Goal: Task Accomplishment & Management: Manage account settings

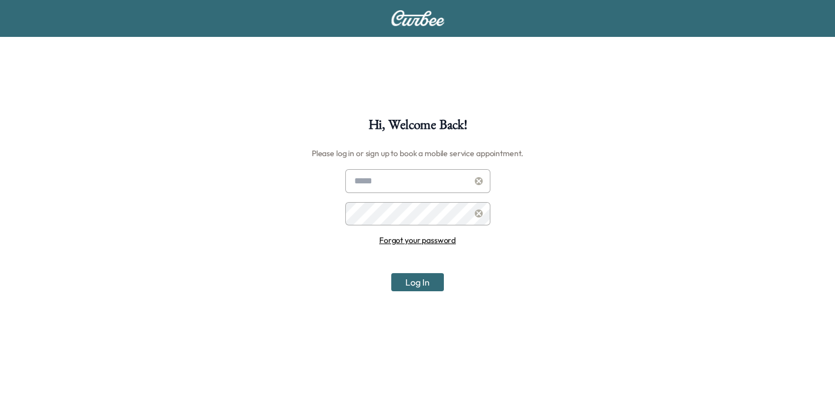
click at [423, 185] on input "text" at bounding box center [417, 181] width 145 height 24
type input "**********"
click at [391, 273] on button "Log In" at bounding box center [417, 282] width 53 height 18
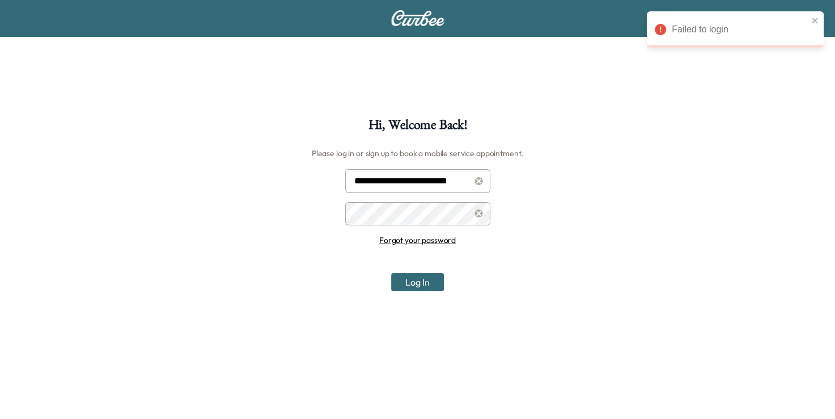
click at [432, 286] on button "Log In" at bounding box center [417, 282] width 53 height 18
click at [476, 212] on icon at bounding box center [479, 213] width 8 height 8
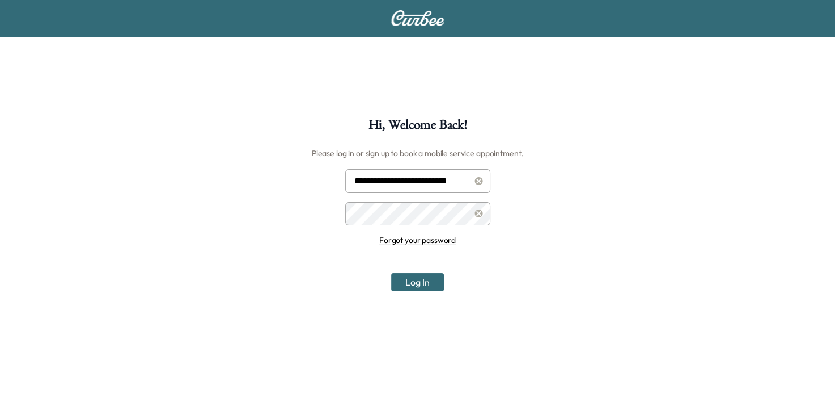
click at [391, 273] on button "Log In" at bounding box center [417, 282] width 53 height 18
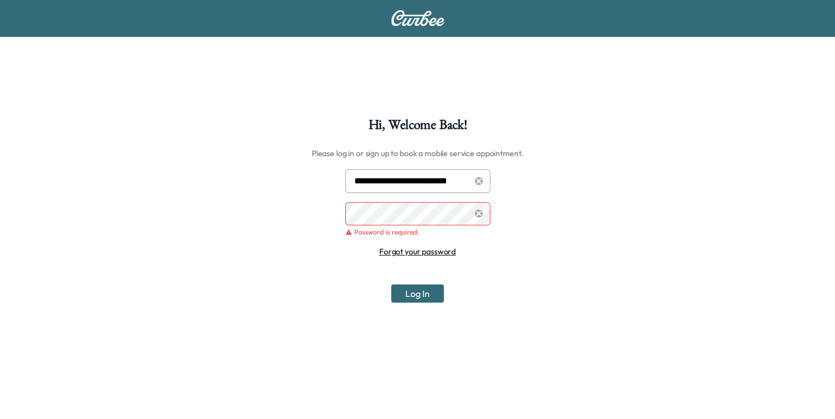
click at [479, 181] on icon at bounding box center [479, 181] width 9 height 8
click at [415, 179] on input "text" at bounding box center [417, 181] width 145 height 24
type input "**********"
click at [361, 213] on div at bounding box center [357, 213] width 14 height 14
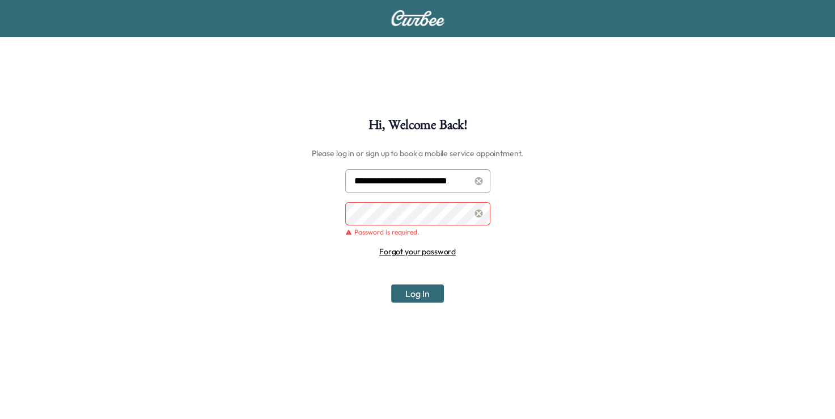
click at [361, 212] on div at bounding box center [357, 213] width 14 height 14
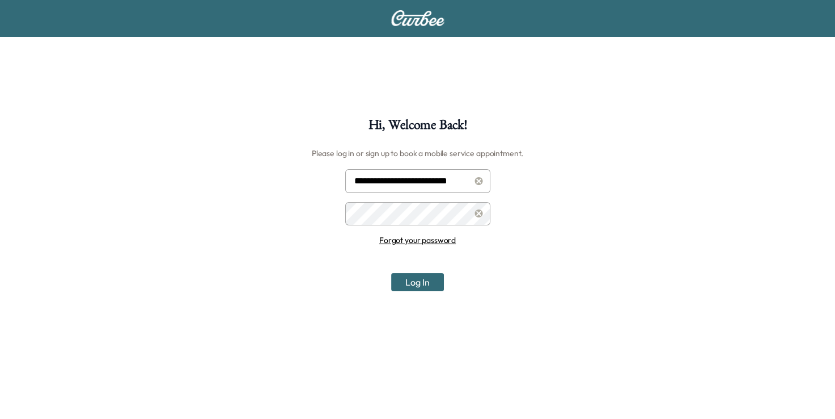
click at [422, 280] on button "Log In" at bounding box center [417, 282] width 53 height 18
click at [413, 280] on button "Log In" at bounding box center [417, 282] width 53 height 18
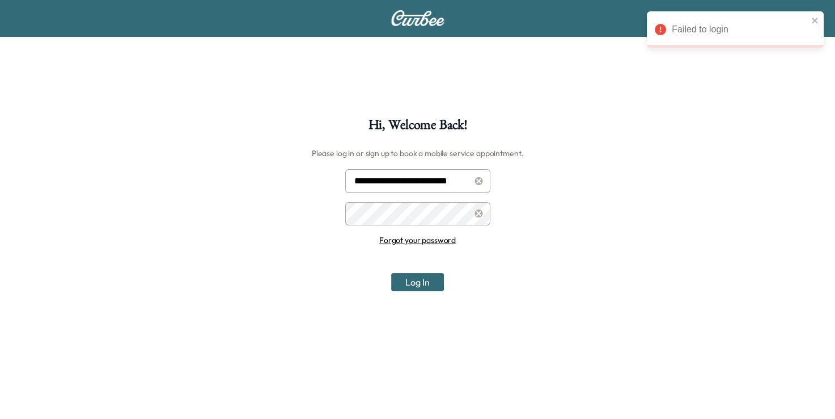
click at [819, 23] on div "Failed to login" at bounding box center [735, 29] width 177 height 36
click at [817, 22] on icon "close" at bounding box center [815, 21] width 6 height 6
